Goal: Task Accomplishment & Management: Manage account settings

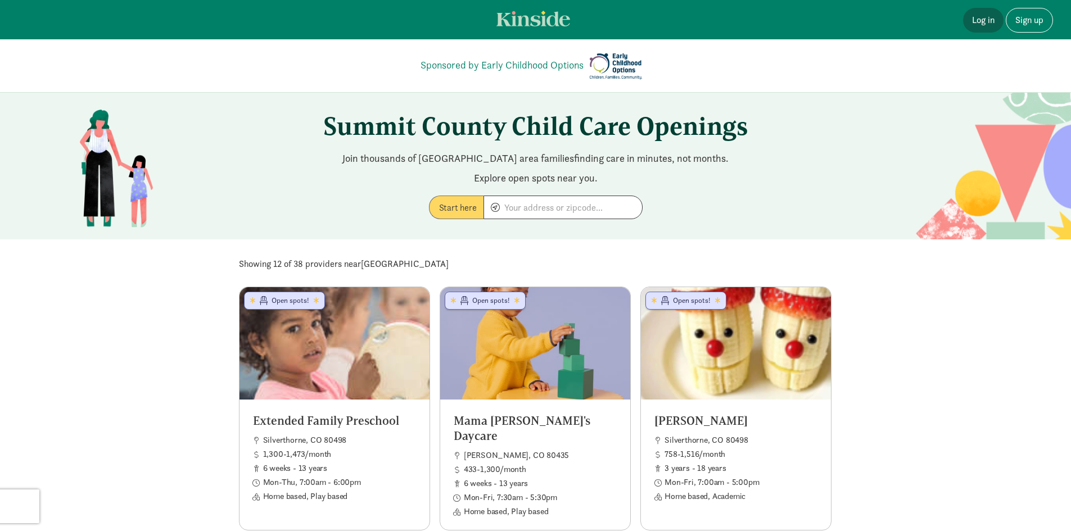
click at [984, 24] on link "Log in" at bounding box center [983, 20] width 40 height 25
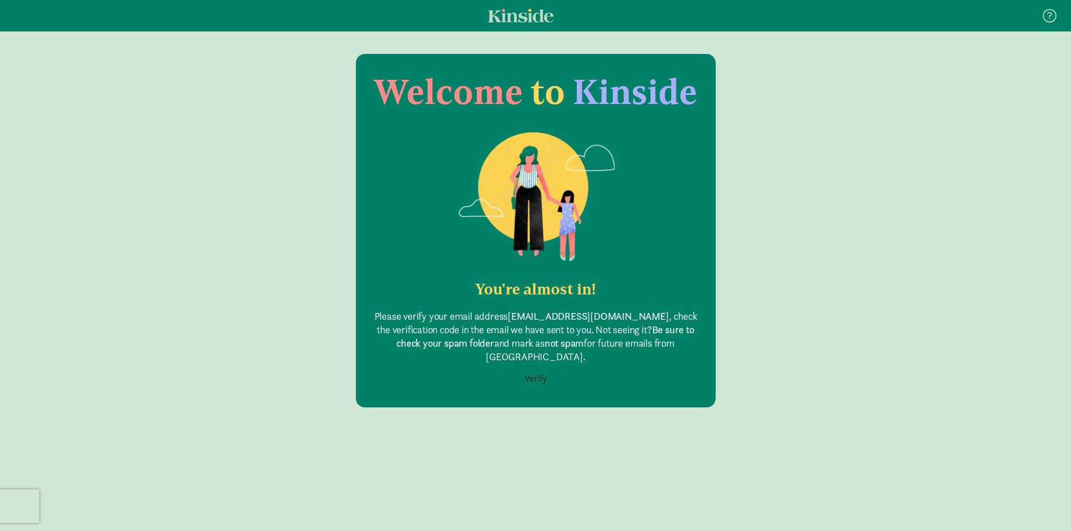
click at [535, 368] on button "Verify" at bounding box center [535, 378] width 37 height 21
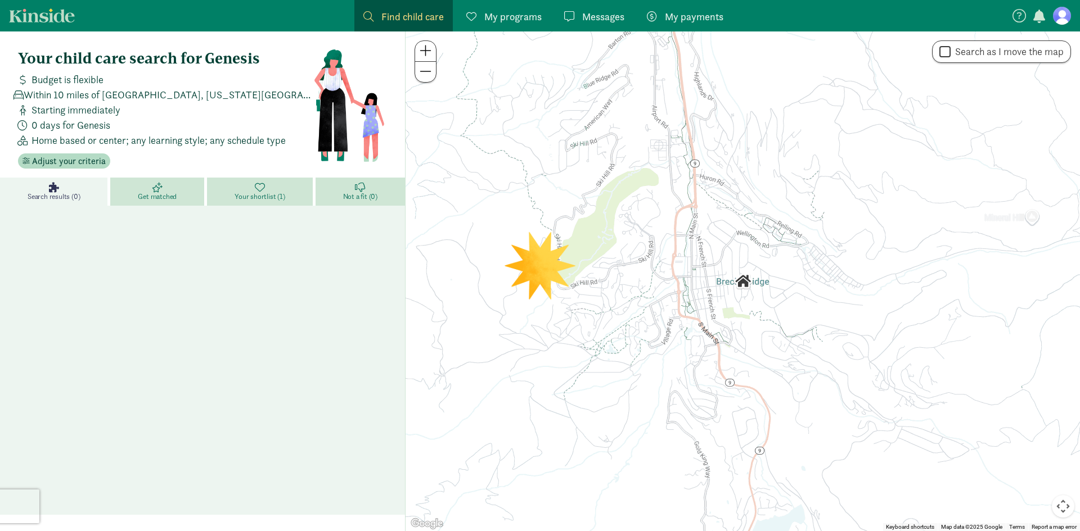
click at [1064, 10] on figure at bounding box center [1062, 16] width 18 height 18
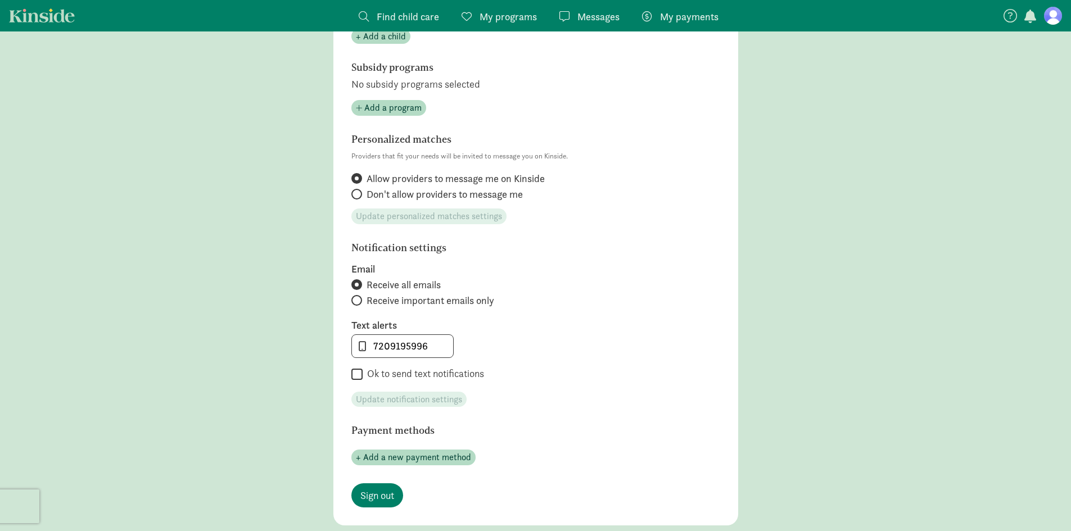
scroll to position [458, 0]
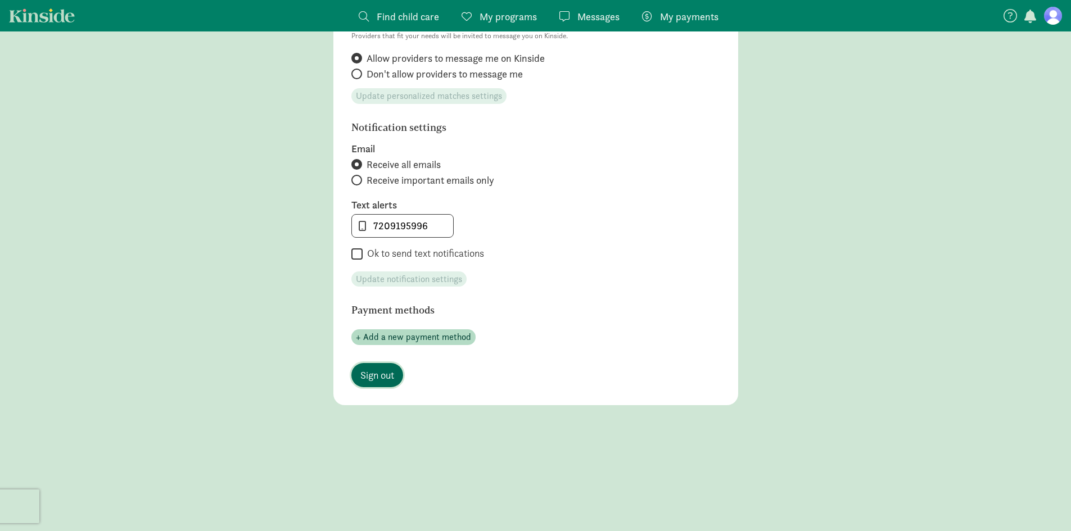
click at [376, 380] on span "Sign out" at bounding box center [378, 375] width 34 height 15
